Goal: Book appointment/travel/reservation

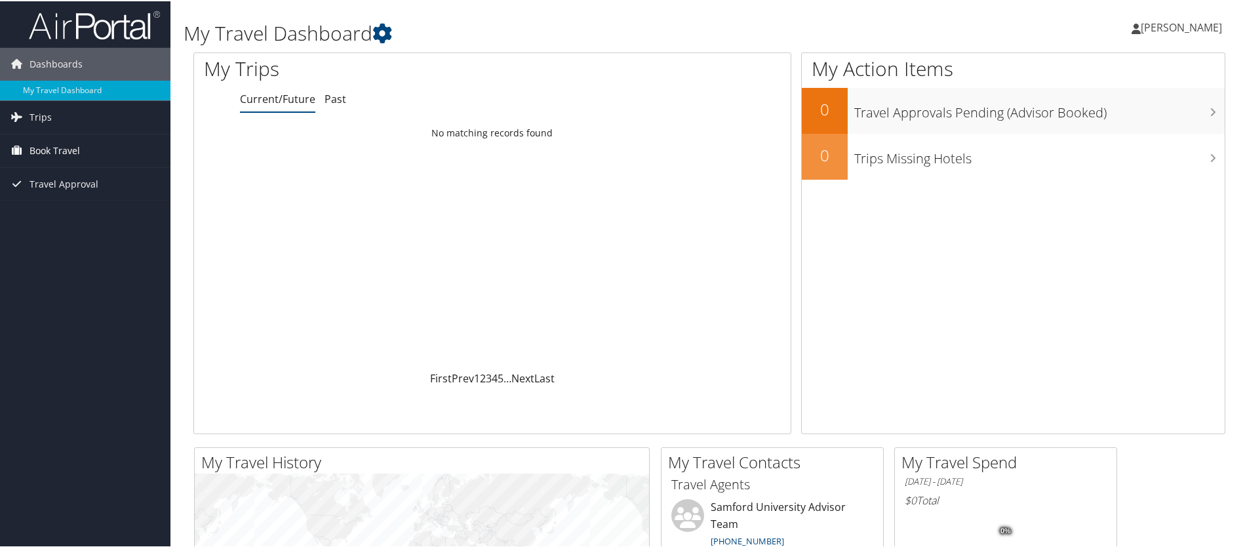
click at [42, 144] on span "Book Travel" at bounding box center [55, 149] width 50 height 33
click at [56, 213] on link "Book/Manage Online Trips" at bounding box center [85, 215] width 171 height 20
